Goal: Transaction & Acquisition: Book appointment/travel/reservation

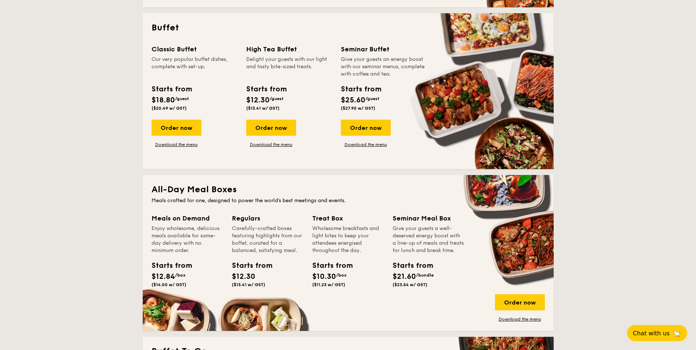
scroll to position [330, 0]
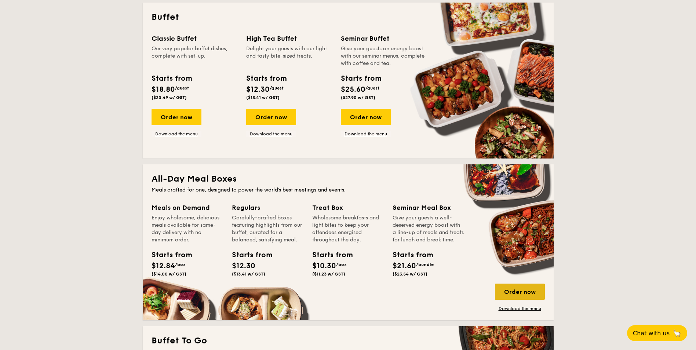
click at [523, 291] on div "Order now" at bounding box center [520, 292] width 50 height 16
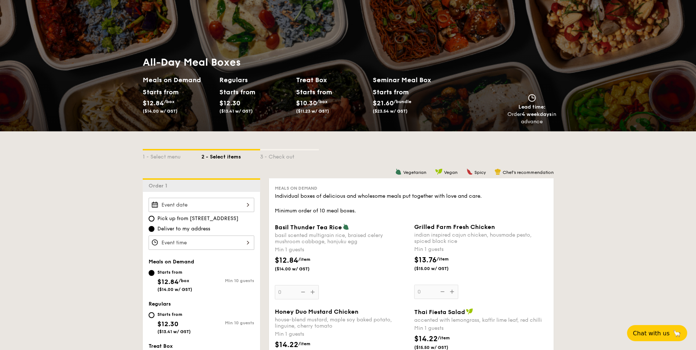
scroll to position [37, 0]
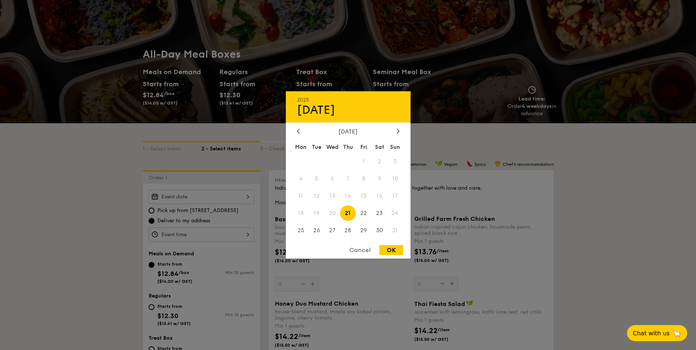
click at [158, 200] on div "2025 Aug 21 August 2025 Mon Tue Wed Thu Fri Sat Sun 1 2 3 4 5 6 7 8 9 10 11 12 …" at bounding box center [202, 197] width 106 height 14
click at [347, 212] on span "21" at bounding box center [348, 213] width 16 height 16
click at [389, 250] on div "OK" at bounding box center [391, 250] width 24 height 10
type input "Aug 21, 2025"
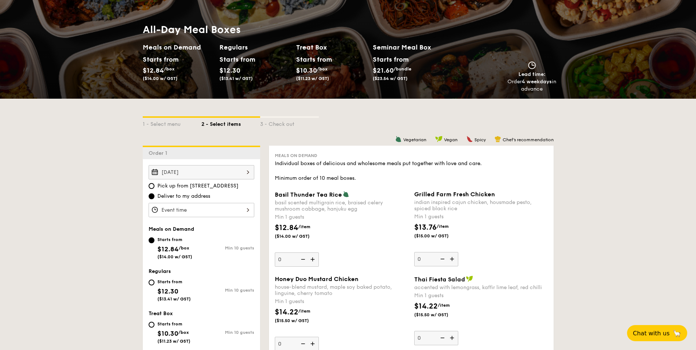
scroll to position [73, 0]
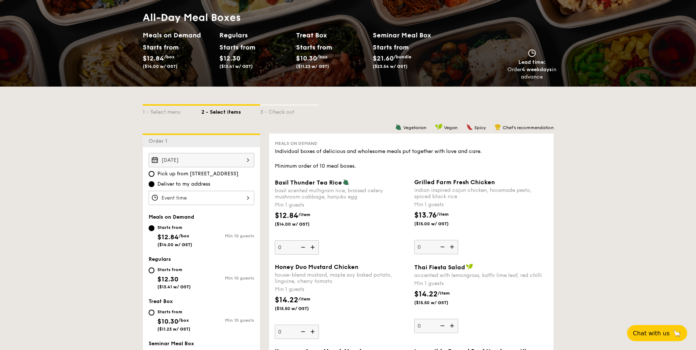
click at [314, 244] on img at bounding box center [313, 247] width 11 height 14
click at [314, 244] on input "0" at bounding box center [297, 247] width 44 height 14
type input "1"
click at [451, 247] on img at bounding box center [452, 247] width 11 height 14
click at [451, 247] on input "0" at bounding box center [436, 247] width 44 height 14
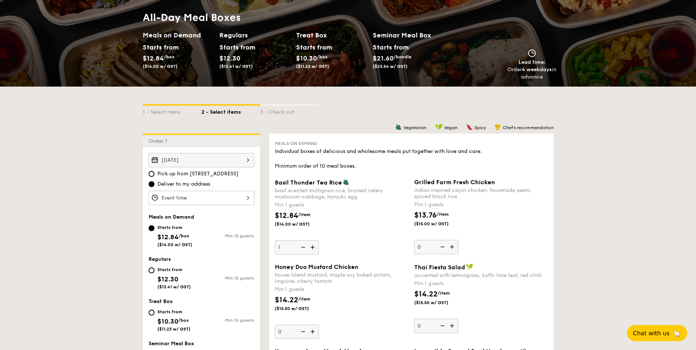
type input "1"
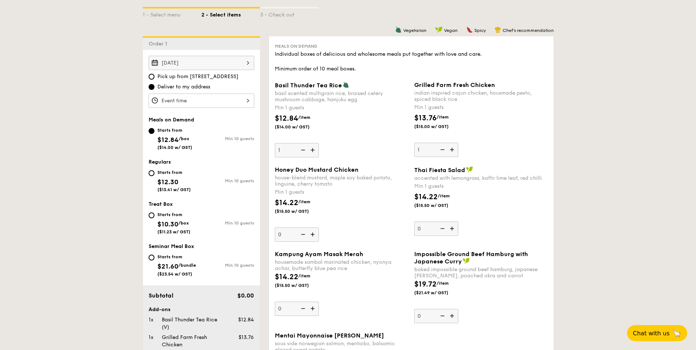
scroll to position [183, 0]
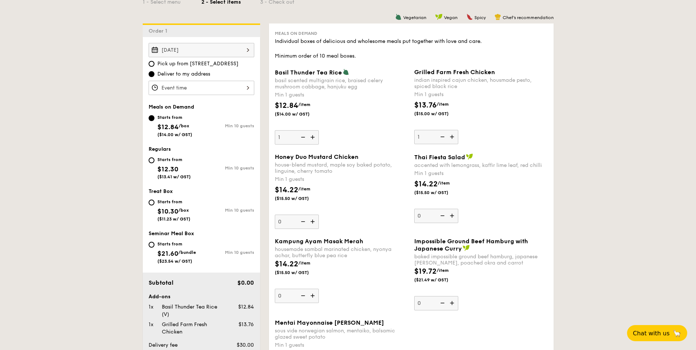
click at [313, 296] on img at bounding box center [313, 296] width 11 height 14
click at [313, 296] on input "0" at bounding box center [297, 296] width 44 height 14
click at [313, 296] on img at bounding box center [313, 296] width 11 height 14
click at [313, 296] on input "1" at bounding box center [297, 296] width 44 height 14
click at [313, 296] on img at bounding box center [313, 296] width 11 height 14
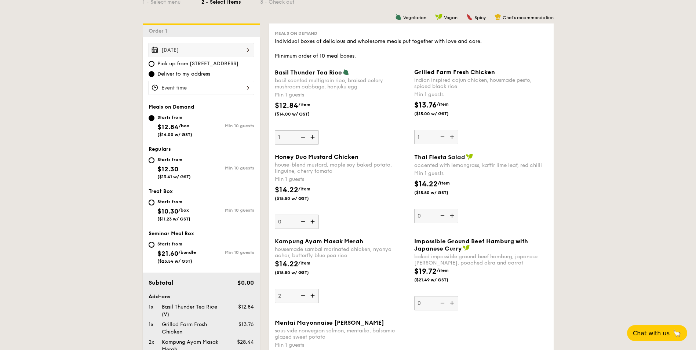
click at [313, 296] on input "2" at bounding box center [297, 296] width 44 height 14
click at [313, 296] on img at bounding box center [313, 296] width 11 height 14
click at [313, 296] on input "3" at bounding box center [297, 296] width 44 height 14
type input "4"
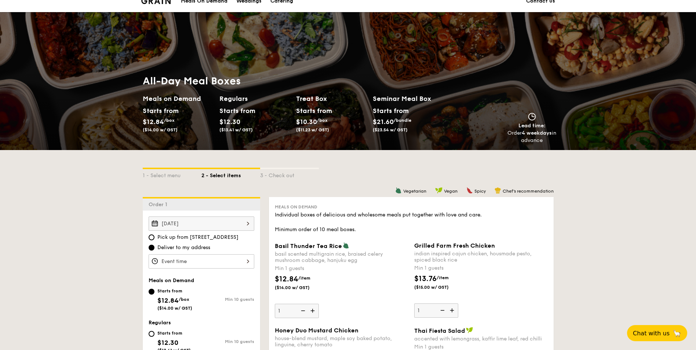
scroll to position [0, 0]
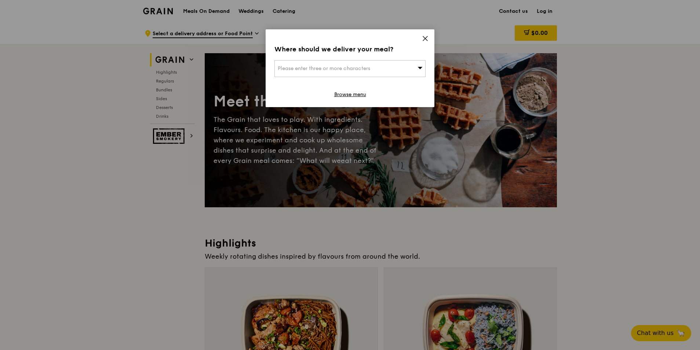
click at [370, 70] on span "Please enter three or more characters" at bounding box center [324, 68] width 92 height 6
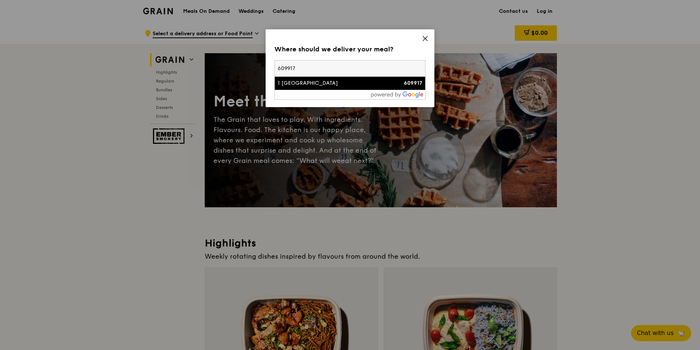
type input "609917"
click at [410, 83] on strong "609917" at bounding box center [413, 83] width 18 height 6
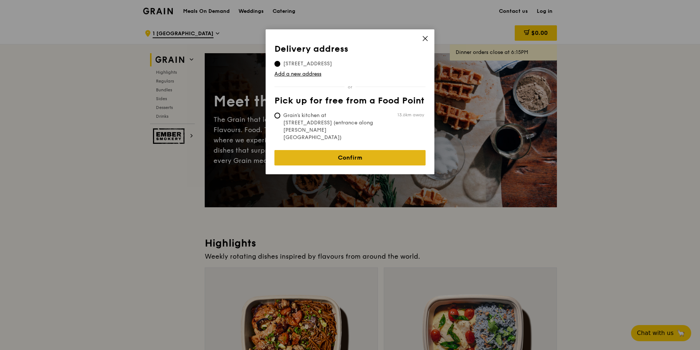
click at [362, 150] on link "Confirm" at bounding box center [349, 157] width 151 height 15
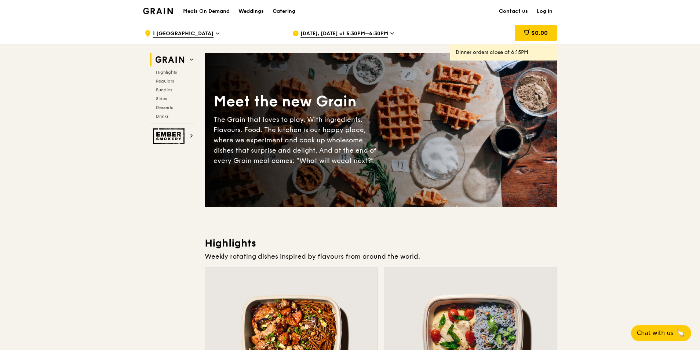
click at [551, 11] on link "Log in" at bounding box center [544, 11] width 25 height 22
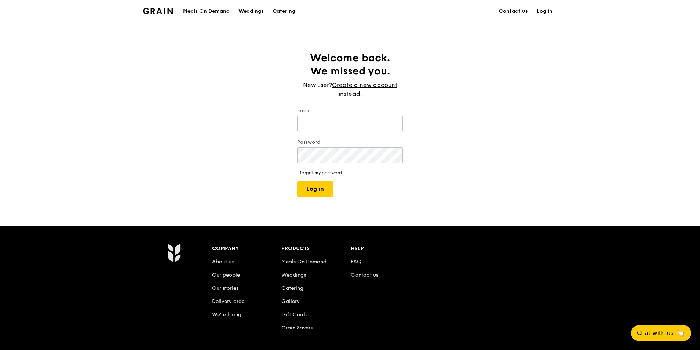
type input "jesque.poh@clariant.com"
click at [318, 189] on button "Log in" at bounding box center [315, 188] width 36 height 15
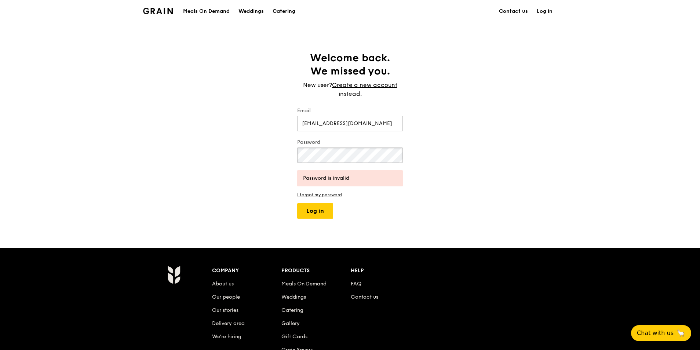
click at [273, 157] on div "Welcome back. We missed you. New user? Create a new account instead. Email jesq…" at bounding box center [350, 134] width 700 height 167
click at [219, 167] on div "Welcome back. We missed you. New user? Create a new account instead. Email jesq…" at bounding box center [350, 134] width 700 height 167
click at [321, 211] on button "Log in" at bounding box center [315, 210] width 36 height 15
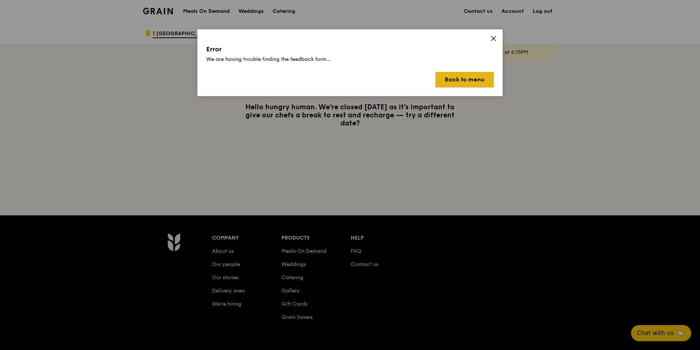
click at [462, 79] on button "Back to menu" at bounding box center [465, 79] width 58 height 15
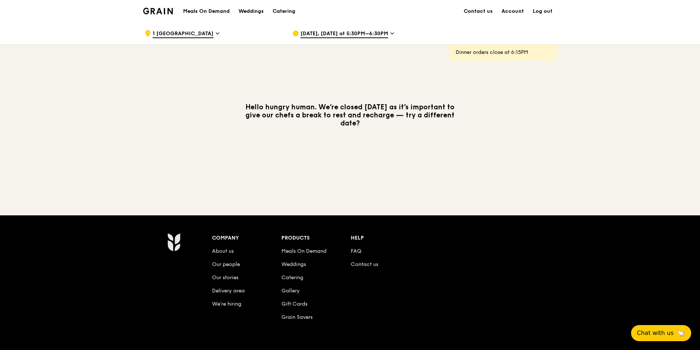
click at [383, 37] on span "Aug 15, Today at 5:30PM–6:30PM" at bounding box center [345, 34] width 88 height 8
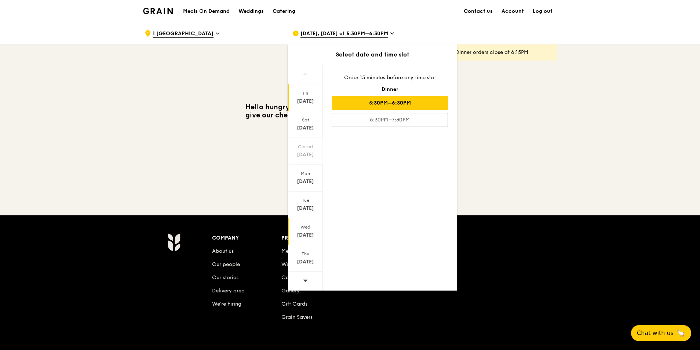
click at [309, 229] on div "Wed" at bounding box center [305, 227] width 33 height 6
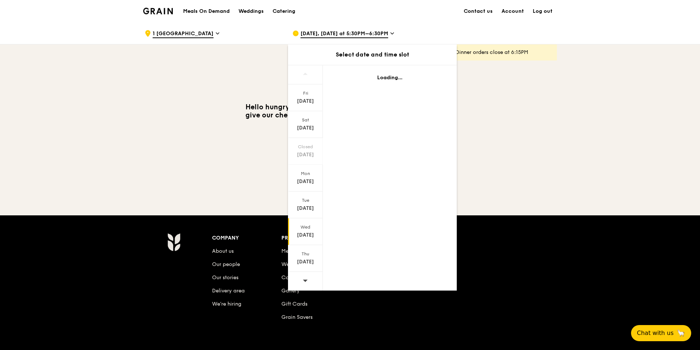
click at [309, 226] on div "Wed" at bounding box center [305, 227] width 33 height 6
click at [310, 230] on div "Wed Aug 20" at bounding box center [305, 231] width 35 height 27
click at [386, 32] on div "Aug 15, Today at 5:30PM–6:30PM" at bounding box center [360, 33] width 136 height 22
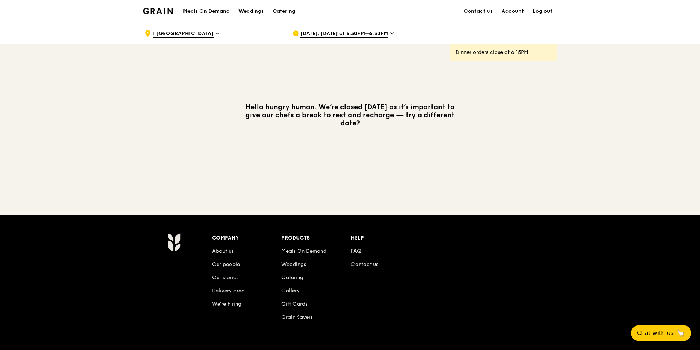
click at [386, 32] on div "Aug 15, Today at 5:30PM–6:30PM" at bounding box center [360, 33] width 136 height 22
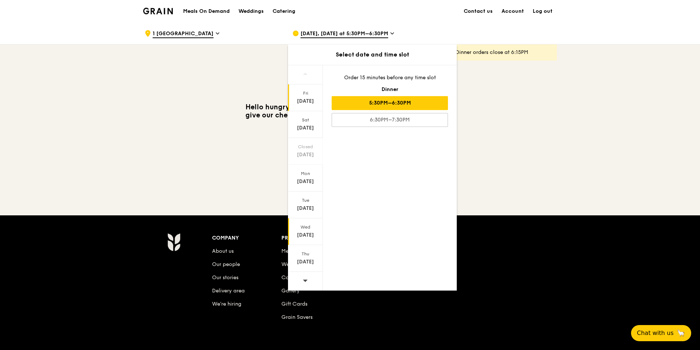
click at [300, 237] on div "Aug 20" at bounding box center [305, 235] width 33 height 7
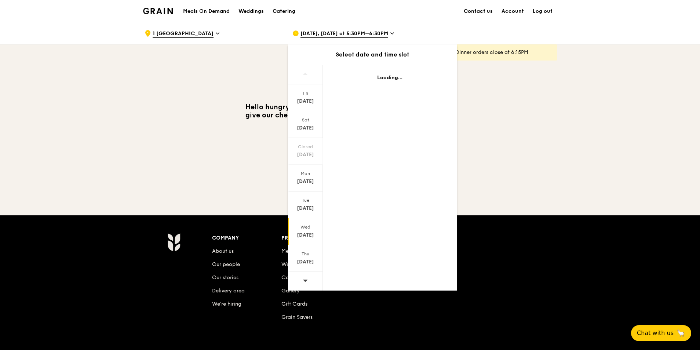
click at [306, 229] on div "Wed" at bounding box center [305, 227] width 33 height 6
click at [307, 231] on div "Wed Aug 20" at bounding box center [305, 231] width 35 height 27
click at [309, 232] on div "Aug 20" at bounding box center [305, 235] width 33 height 7
click at [306, 234] on div "Aug 20" at bounding box center [305, 235] width 33 height 7
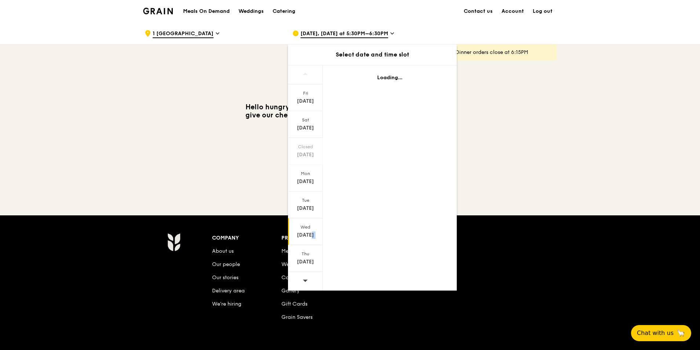
click at [306, 234] on div "Aug 20" at bounding box center [305, 235] width 33 height 7
click at [233, 162] on div "Hello hungry human. We’re closed today as it’s important to give our chefs a br…" at bounding box center [350, 115] width 423 height 142
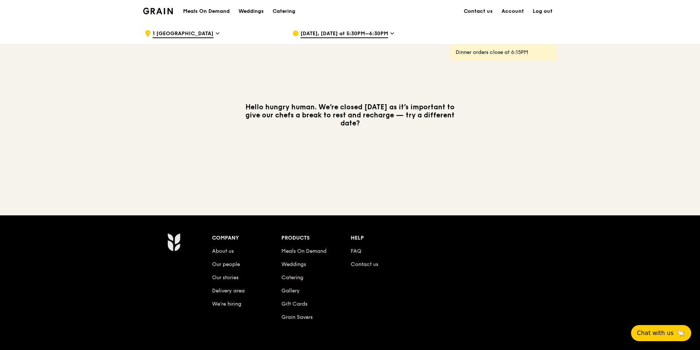
click at [366, 34] on span "Aug 15, Today at 5:30PM–6:30PM" at bounding box center [345, 34] width 88 height 8
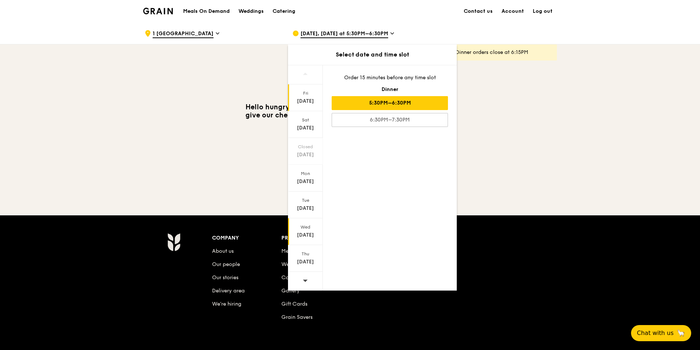
click at [302, 228] on div "Wed" at bounding box center [305, 227] width 33 height 6
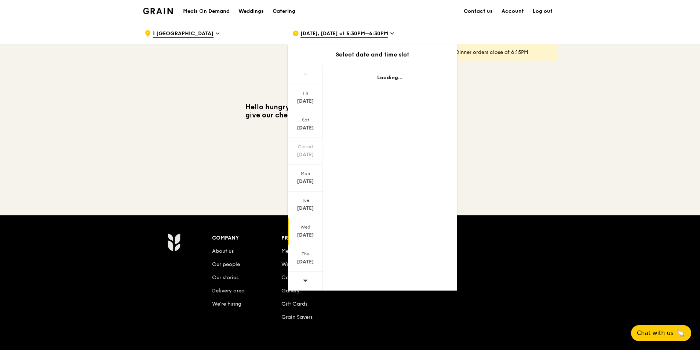
click at [302, 228] on div "Wed" at bounding box center [305, 227] width 33 height 6
click at [199, 177] on div "Hello hungry human. We’re closed today as it’s important to give our chefs a br…" at bounding box center [350, 115] width 423 height 142
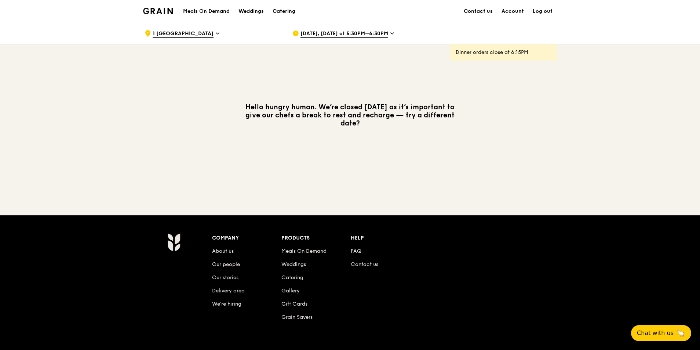
click at [320, 36] on span "Aug 15, Today at 5:30PM–6:30PM" at bounding box center [345, 34] width 88 height 8
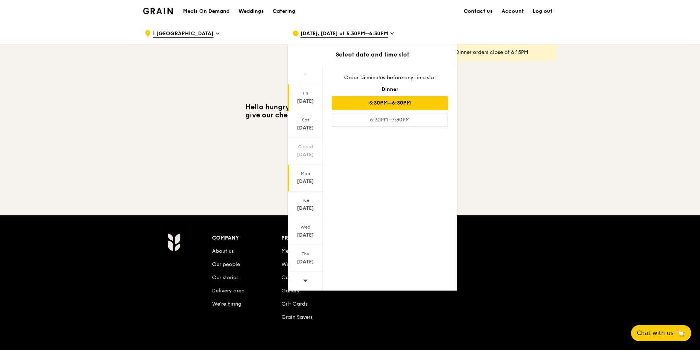
click at [312, 181] on div "Aug 18" at bounding box center [305, 181] width 33 height 7
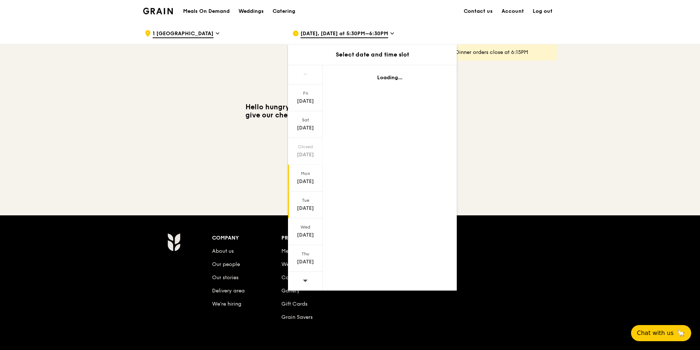
click at [304, 204] on div "Tue Aug 19" at bounding box center [305, 205] width 35 height 27
click at [300, 228] on div "Wed" at bounding box center [305, 227] width 33 height 6
click at [194, 150] on div "Hello hungry human. We’re closed today as it’s important to give our chefs a br…" at bounding box center [350, 115] width 423 height 142
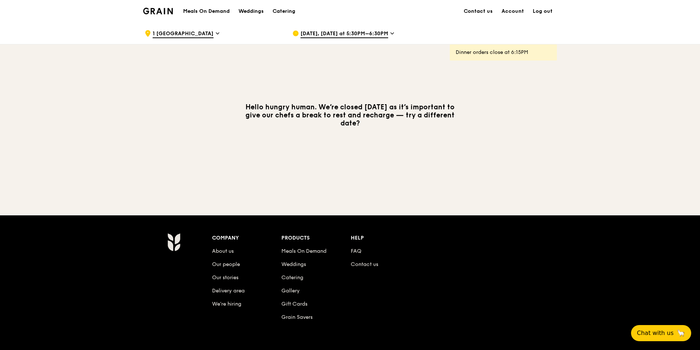
drag, startPoint x: 160, startPoint y: 172, endPoint x: 154, endPoint y: 113, distance: 59.7
click at [160, 167] on div "Hello hungry human. We’re closed today as it’s important to give our chefs a br…" at bounding box center [350, 115] width 423 height 142
